Goal: Task Accomplishment & Management: Use online tool/utility

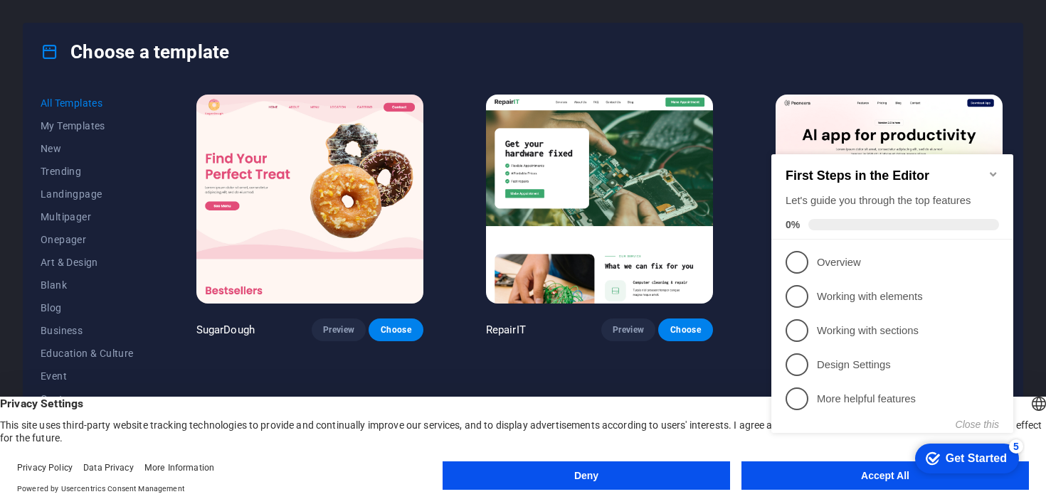
click at [668, 474] on button "Deny" at bounding box center [586, 476] width 287 height 28
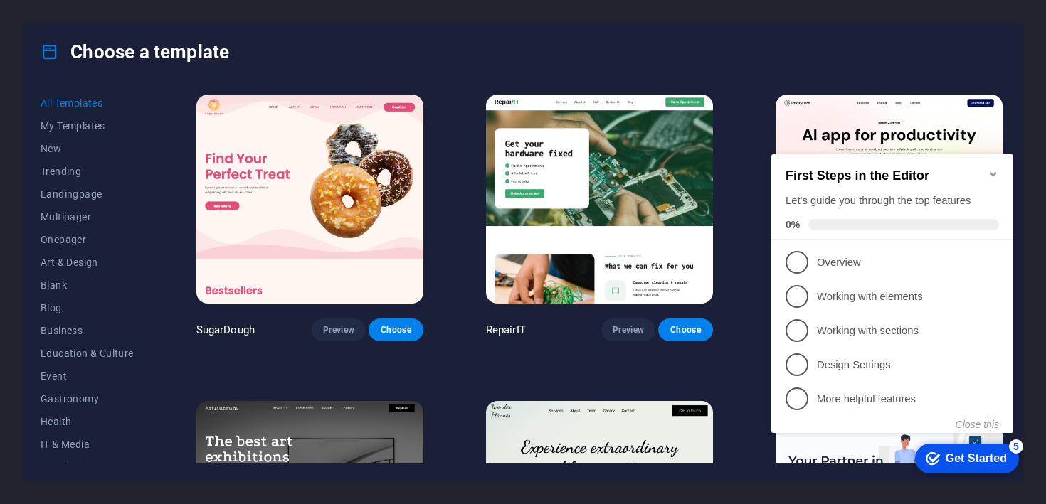
click at [995, 169] on icon "Minimize checklist" at bounding box center [993, 174] width 11 height 11
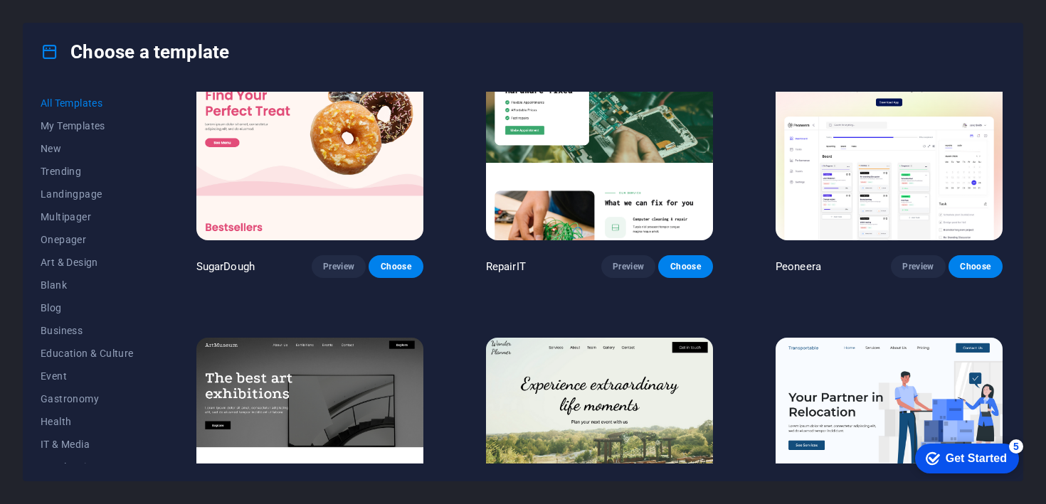
scroll to position [64, 0]
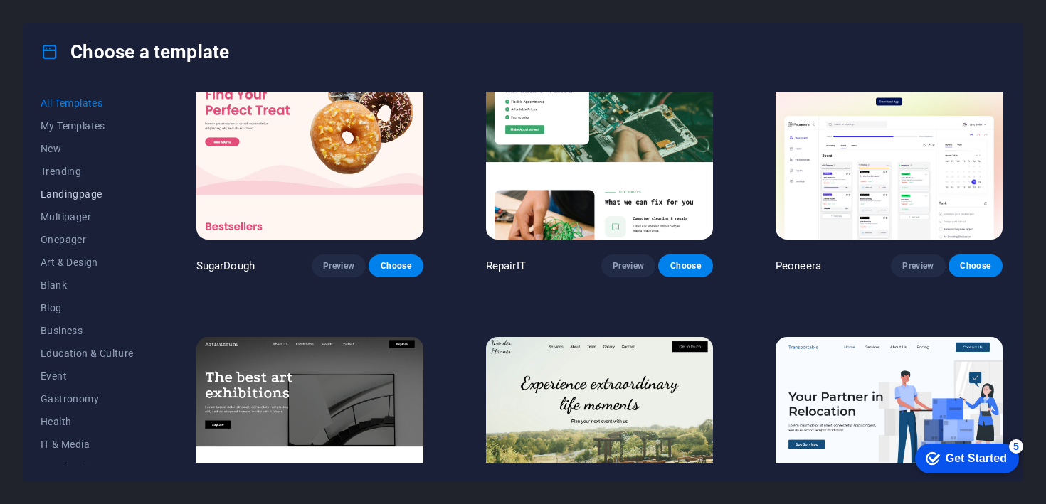
click at [96, 197] on span "Landingpage" at bounding box center [87, 194] width 93 height 11
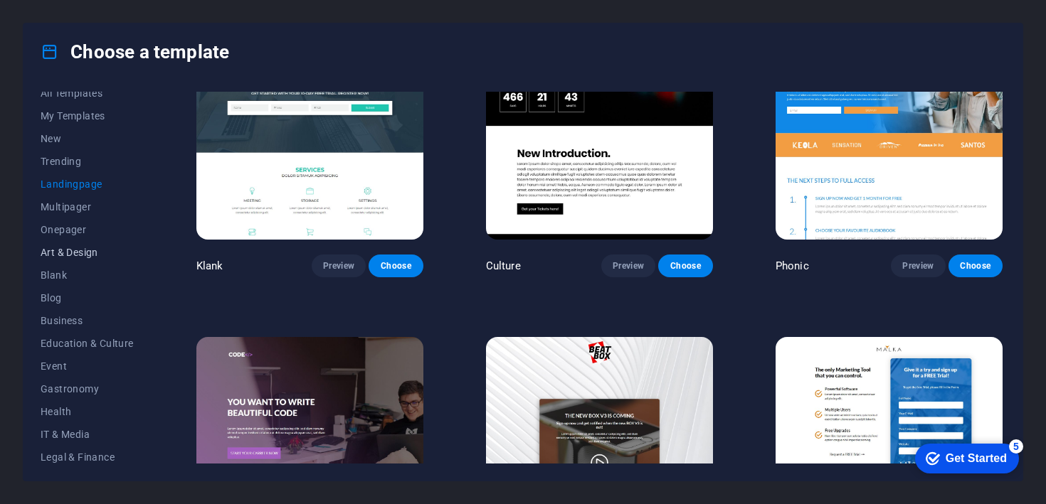
scroll to position [14, 0]
click at [54, 296] on span "Blog" at bounding box center [87, 293] width 93 height 11
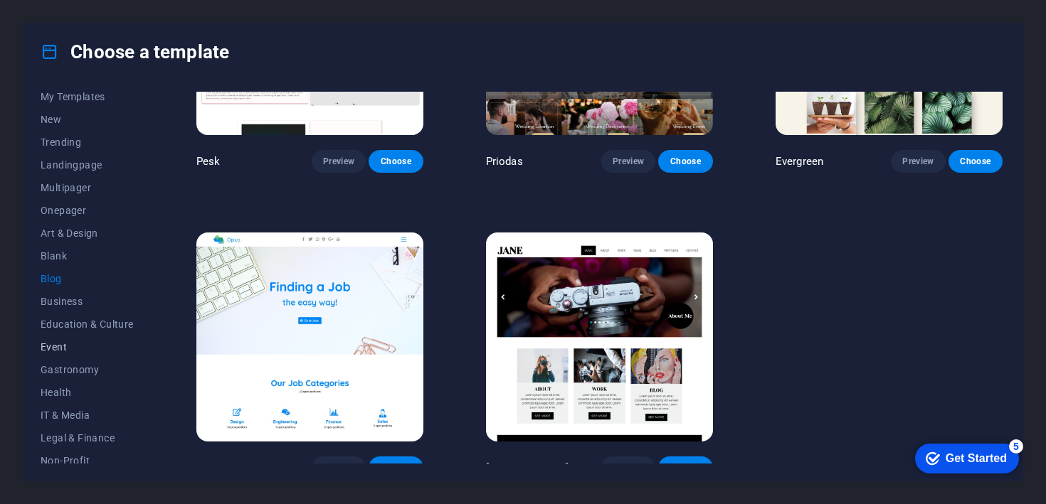
scroll to position [32, 0]
click at [63, 339] on span "Event" at bounding box center [87, 344] width 93 height 11
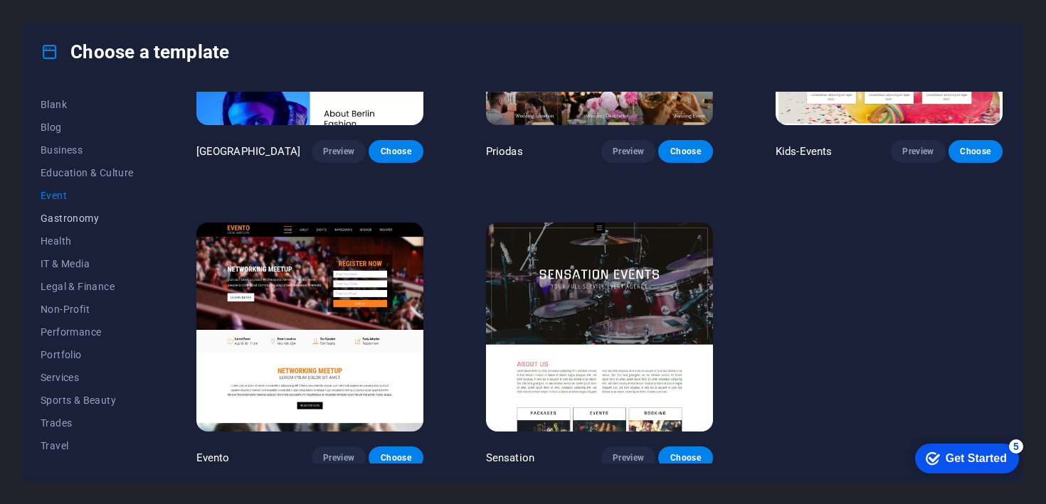
scroll to position [197, 0]
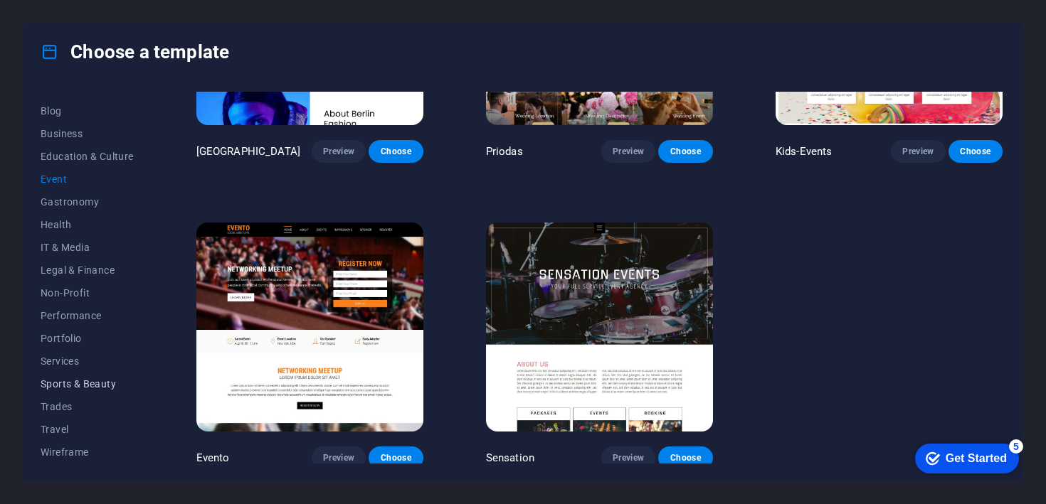
click at [104, 386] on span "Sports & Beauty" at bounding box center [87, 384] width 93 height 11
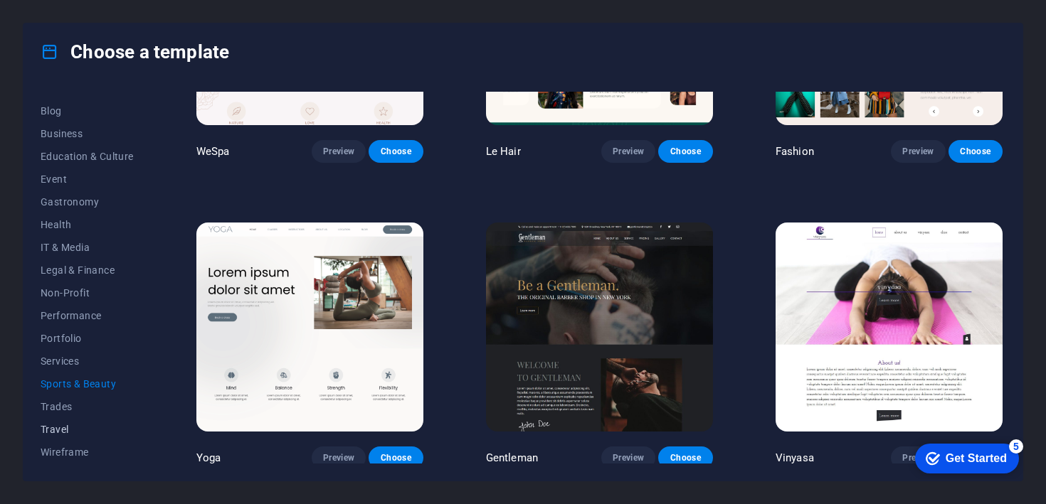
click at [58, 427] on span "Travel" at bounding box center [87, 429] width 93 height 11
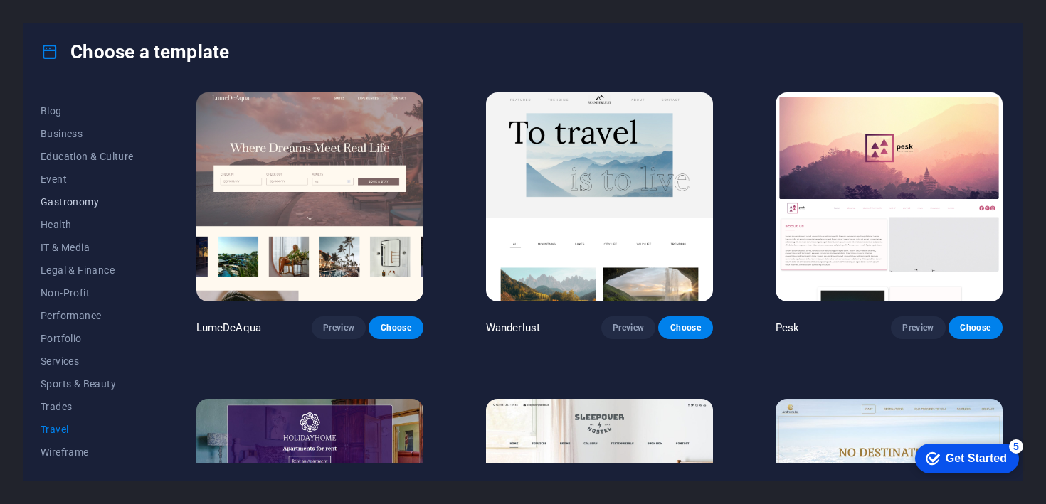
scroll to position [0, 0]
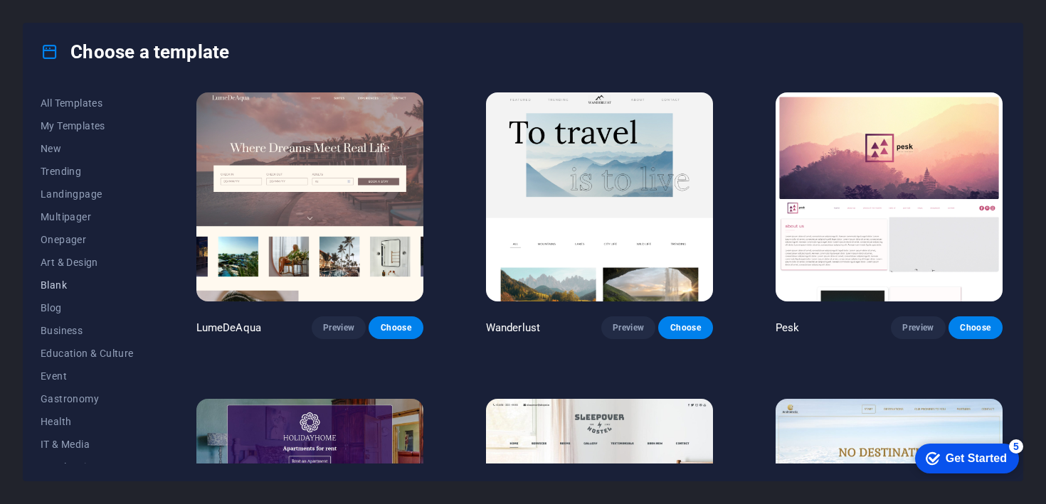
click at [60, 288] on span "Blank" at bounding box center [87, 285] width 93 height 11
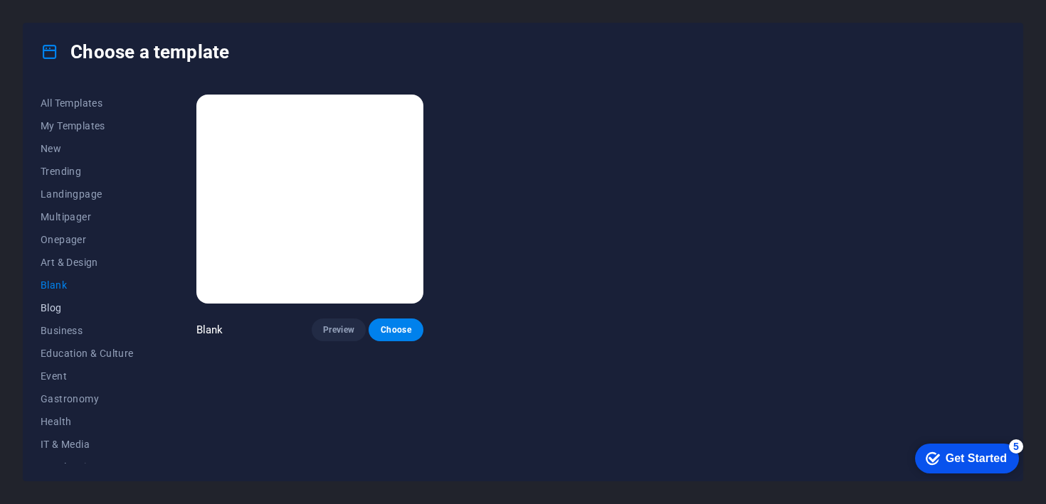
click at [60, 306] on span "Blog" at bounding box center [87, 307] width 93 height 11
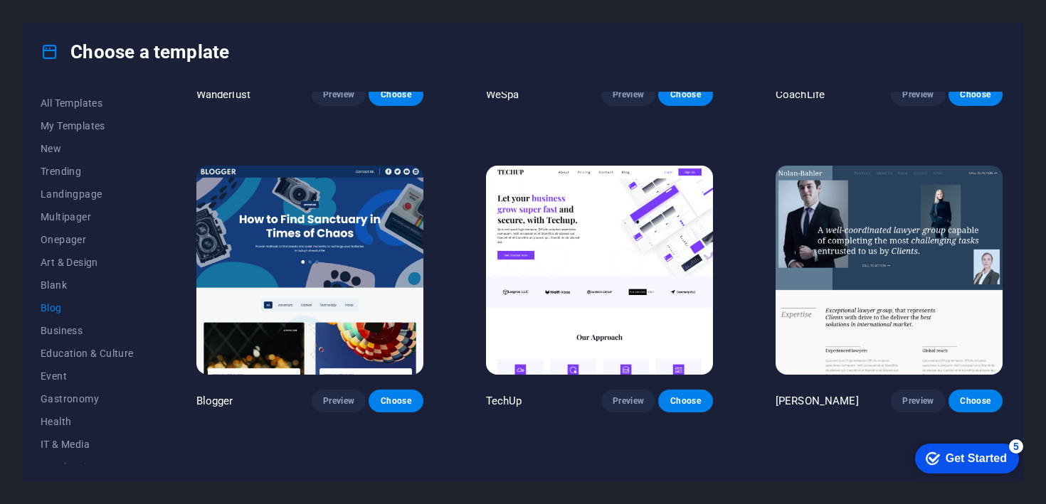
scroll to position [1155, 0]
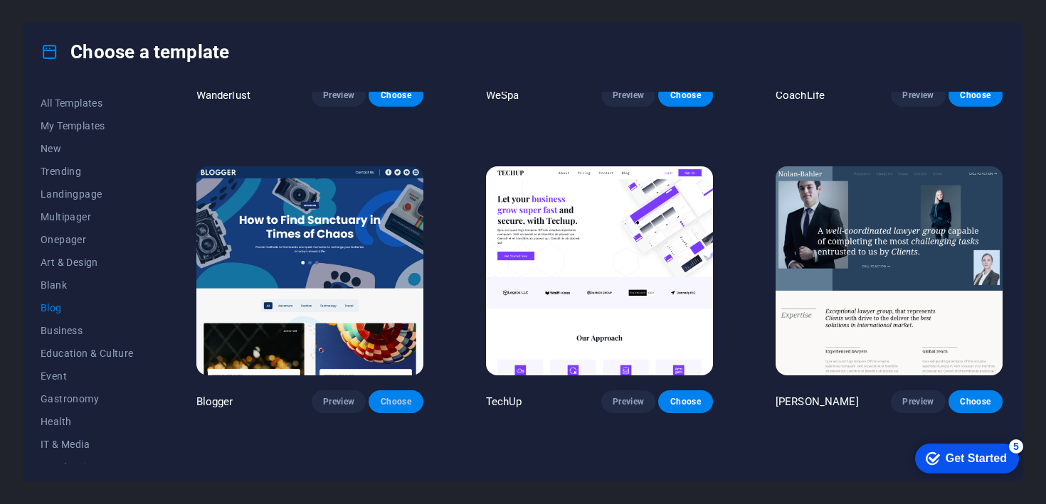
click at [398, 396] on span "Choose" at bounding box center [395, 401] width 31 height 11
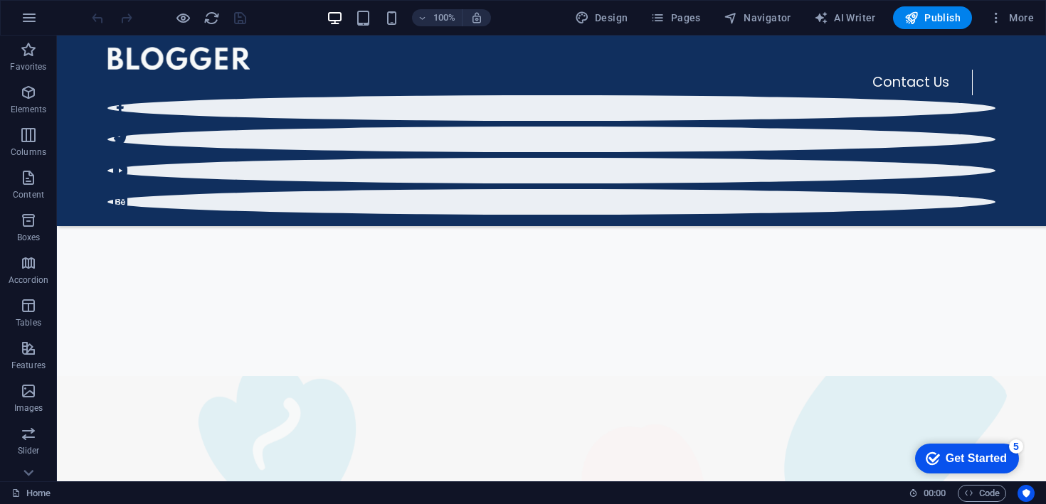
scroll to position [399, 0]
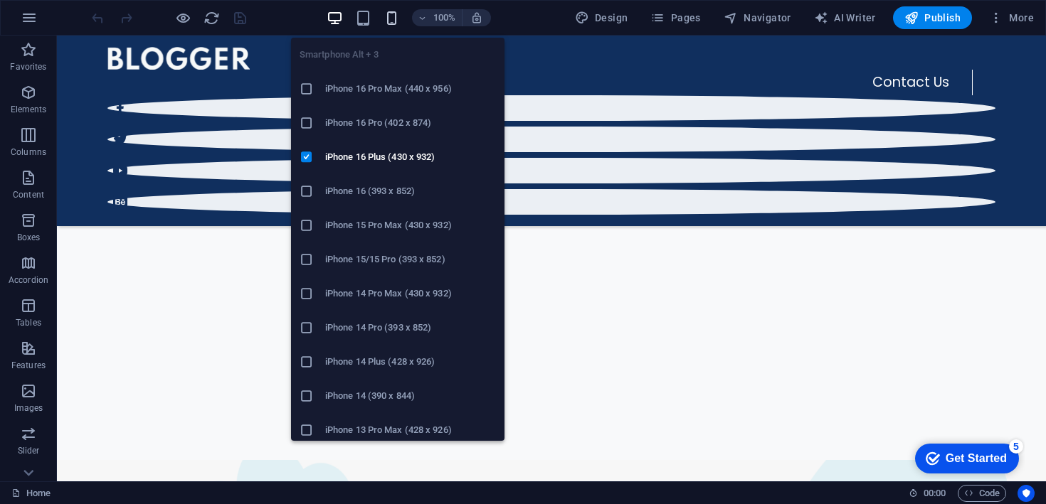
click at [392, 21] on icon "button" at bounding box center [392, 18] width 16 height 16
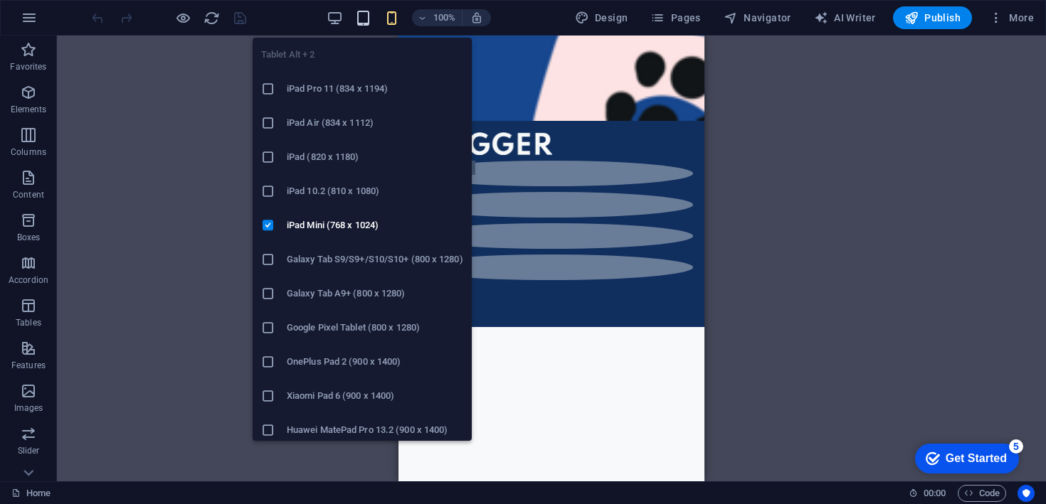
click at [369, 18] on icon "button" at bounding box center [363, 18] width 16 height 16
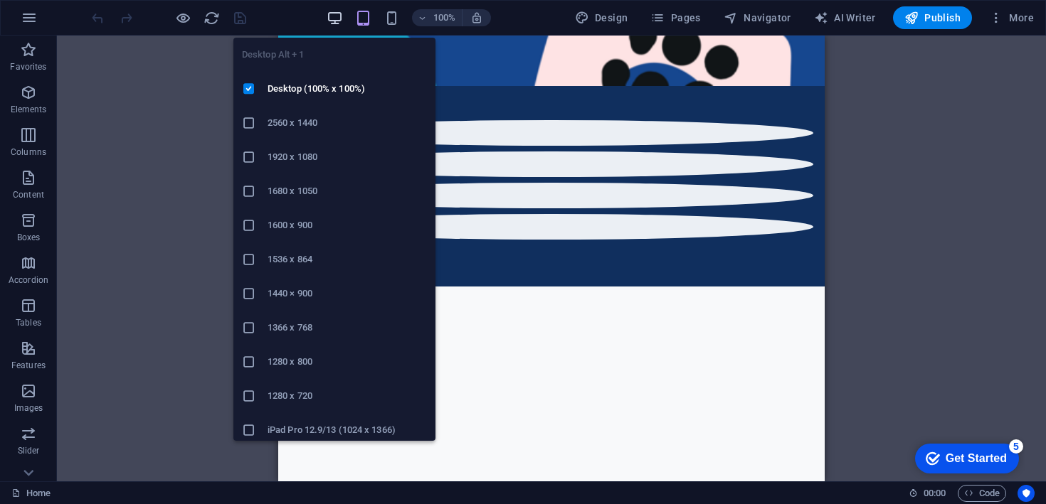
click at [342, 14] on icon "button" at bounding box center [335, 18] width 16 height 16
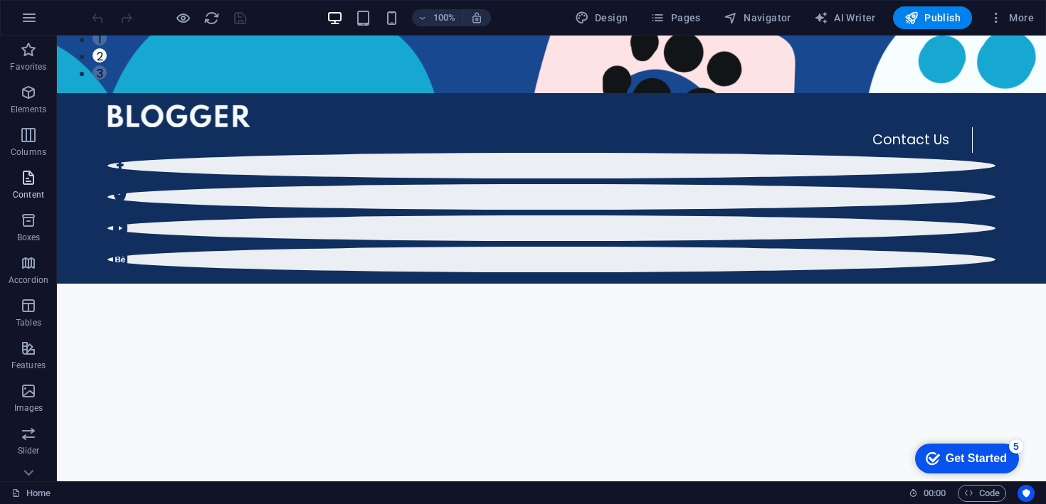
click at [34, 185] on icon "button" at bounding box center [28, 177] width 17 height 17
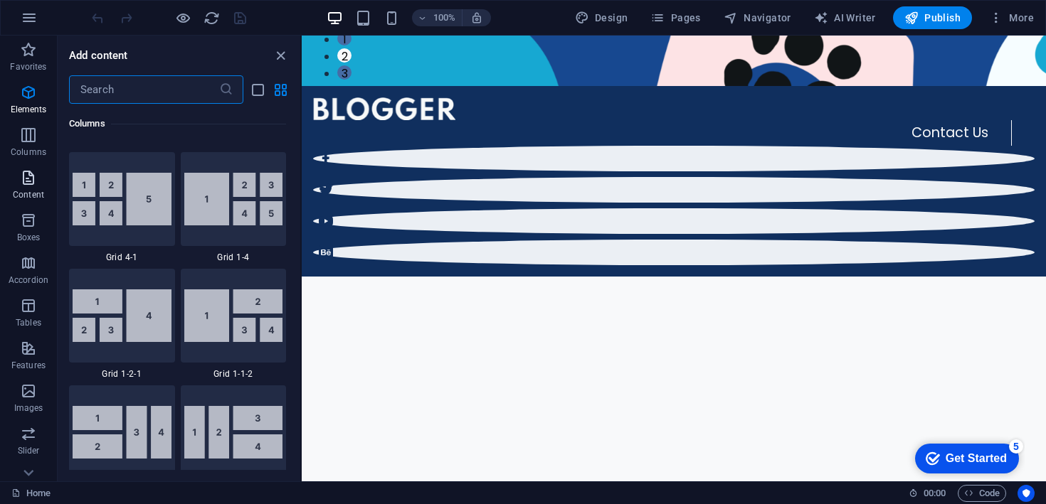
scroll to position [2490, 0]
